Goal: Navigation & Orientation: Find specific page/section

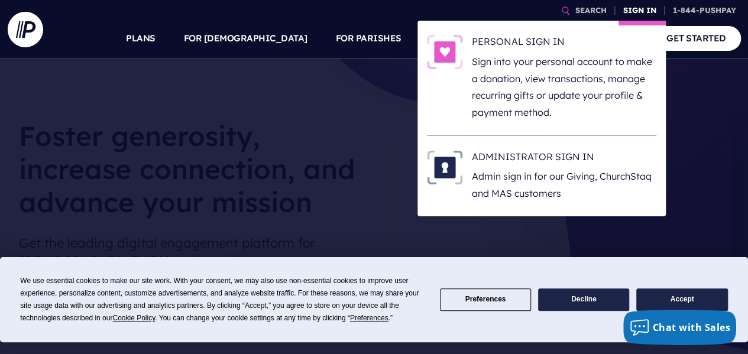
click at [634, 11] on link "SIGN IN" at bounding box center [640, 10] width 43 height 21
click at [506, 53] on p "Sign into your personal account to make a donation, view transactions, manage r…" at bounding box center [564, 87] width 185 height 68
click at [624, 15] on link "SIGN IN" at bounding box center [640, 10] width 43 height 21
click at [482, 50] on h6 "PERSONAL SIGN IN" at bounding box center [564, 44] width 185 height 18
